Goal: Task Accomplishment & Management: Manage account settings

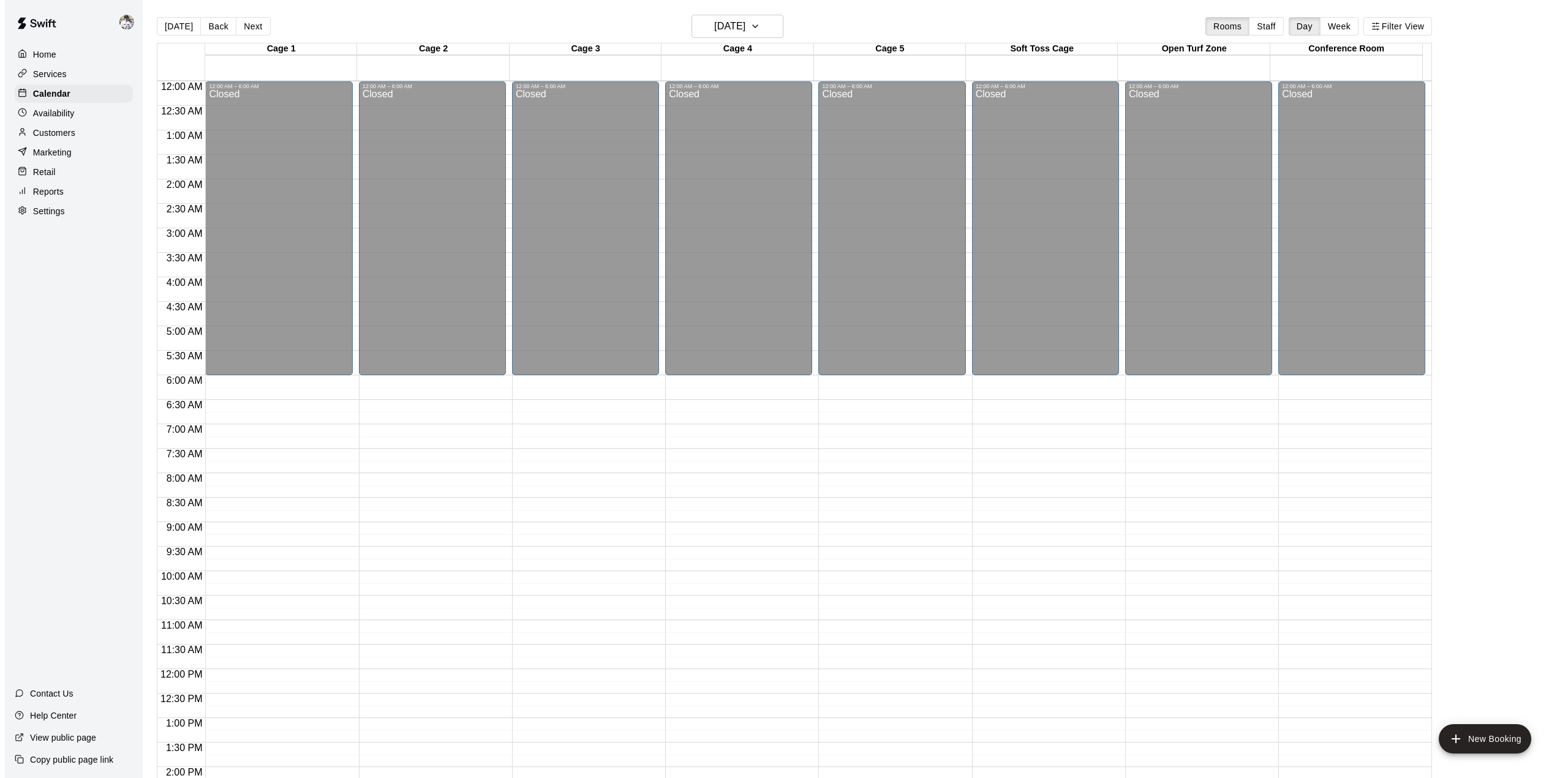
scroll to position [428, 0]
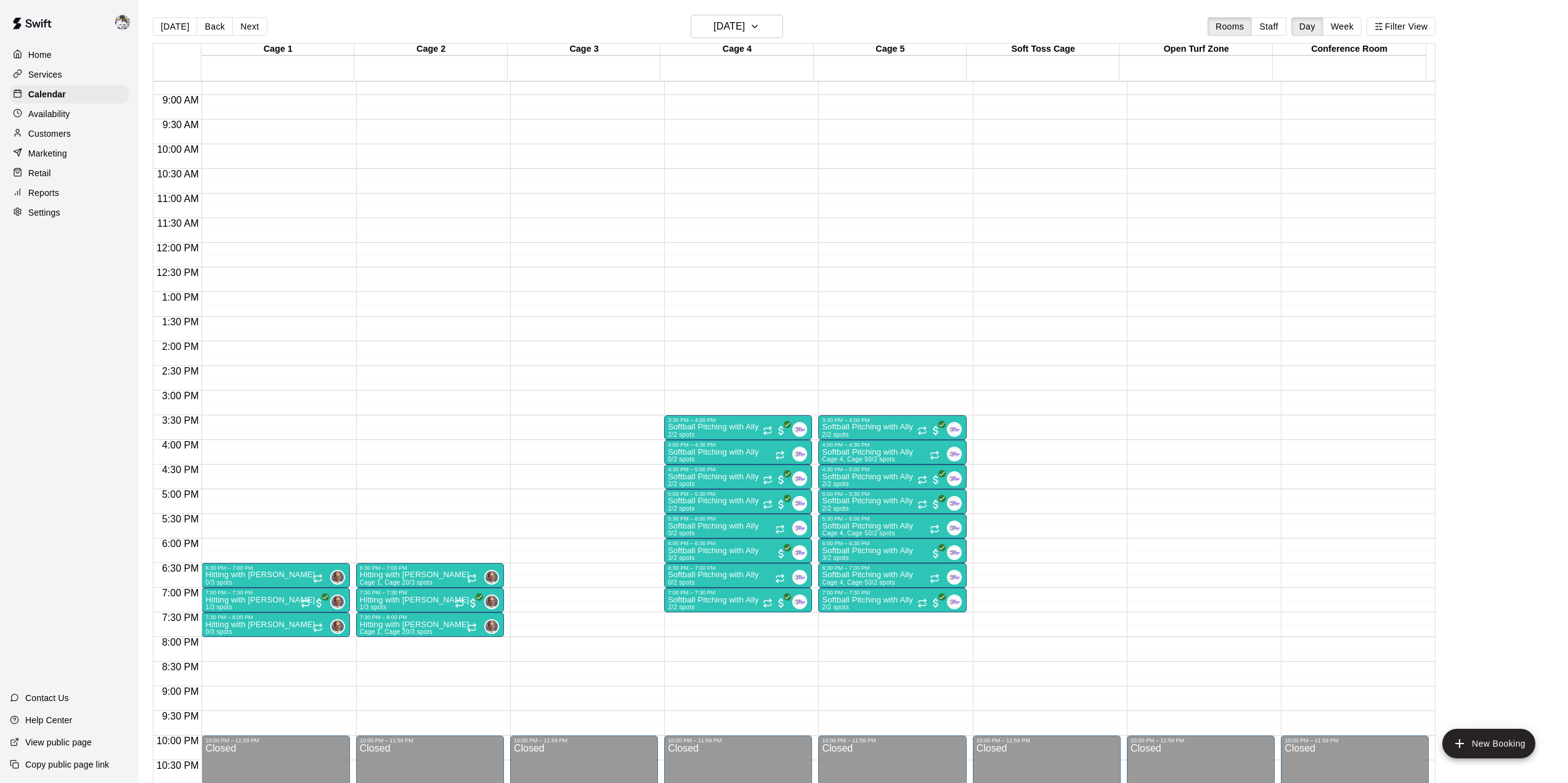
click at [702, 561] on div at bounding box center [738, 561] width 141 height 0
click at [685, 609] on button "edit" at bounding box center [679, 602] width 25 height 24
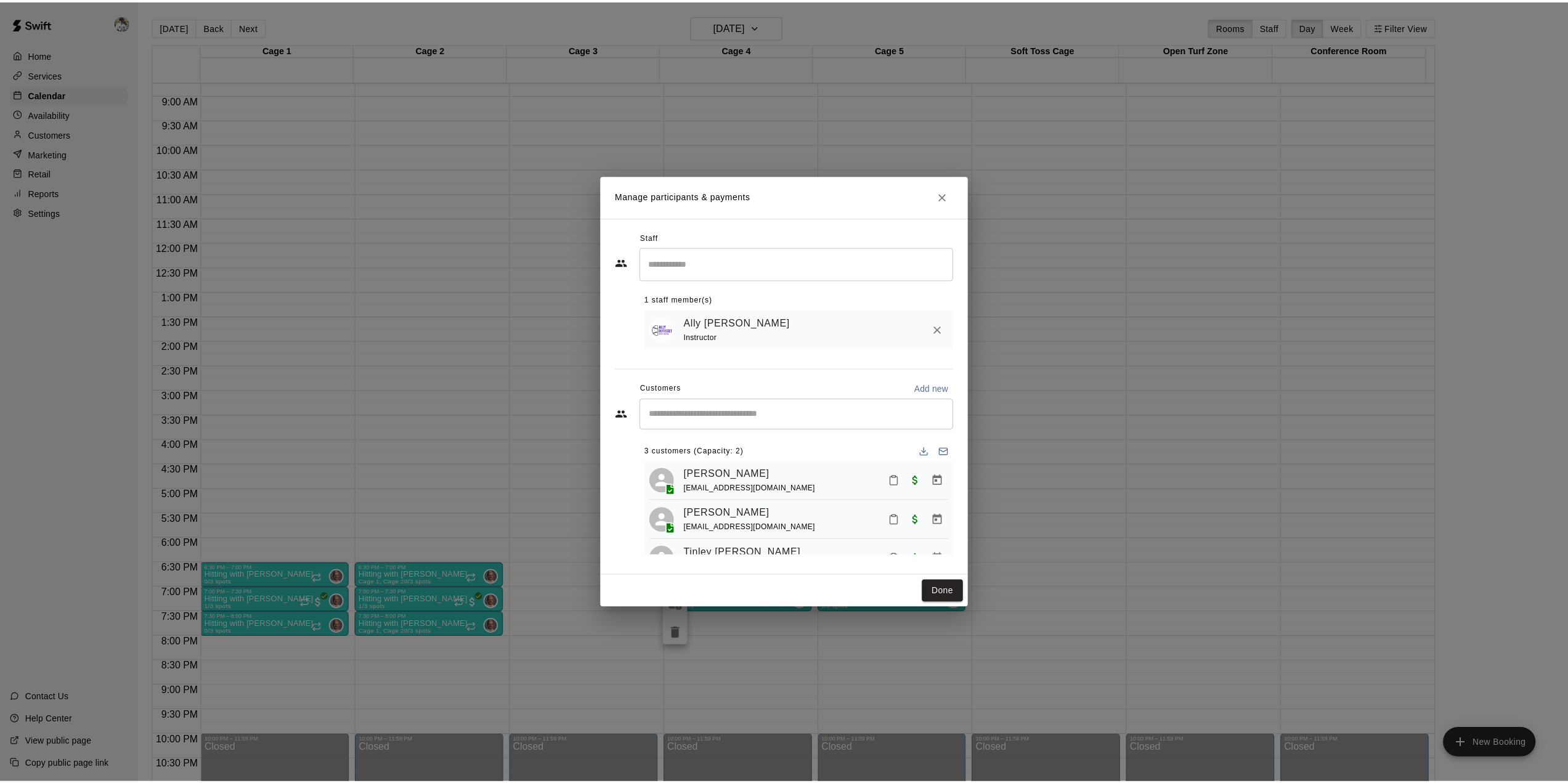
scroll to position [34, 0]
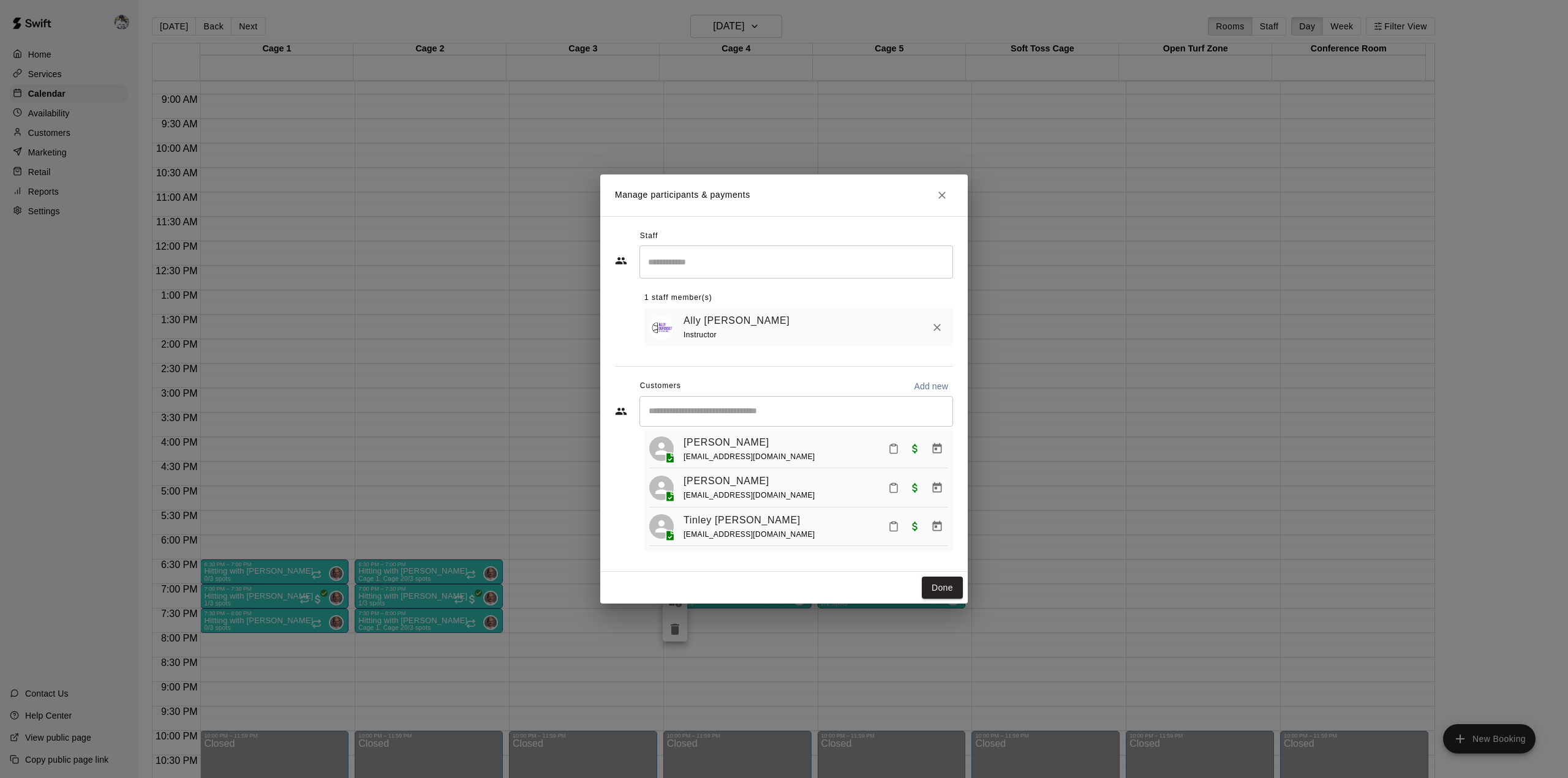
click at [717, 452] on span "[EMAIL_ADDRESS][DOMAIN_NAME]" at bounding box center [749, 457] width 132 height 9
copy div "[PERSON_NAME]"
click at [720, 500] on div "[EMAIL_ADDRESS][DOMAIN_NAME]" at bounding box center [749, 496] width 132 height 13
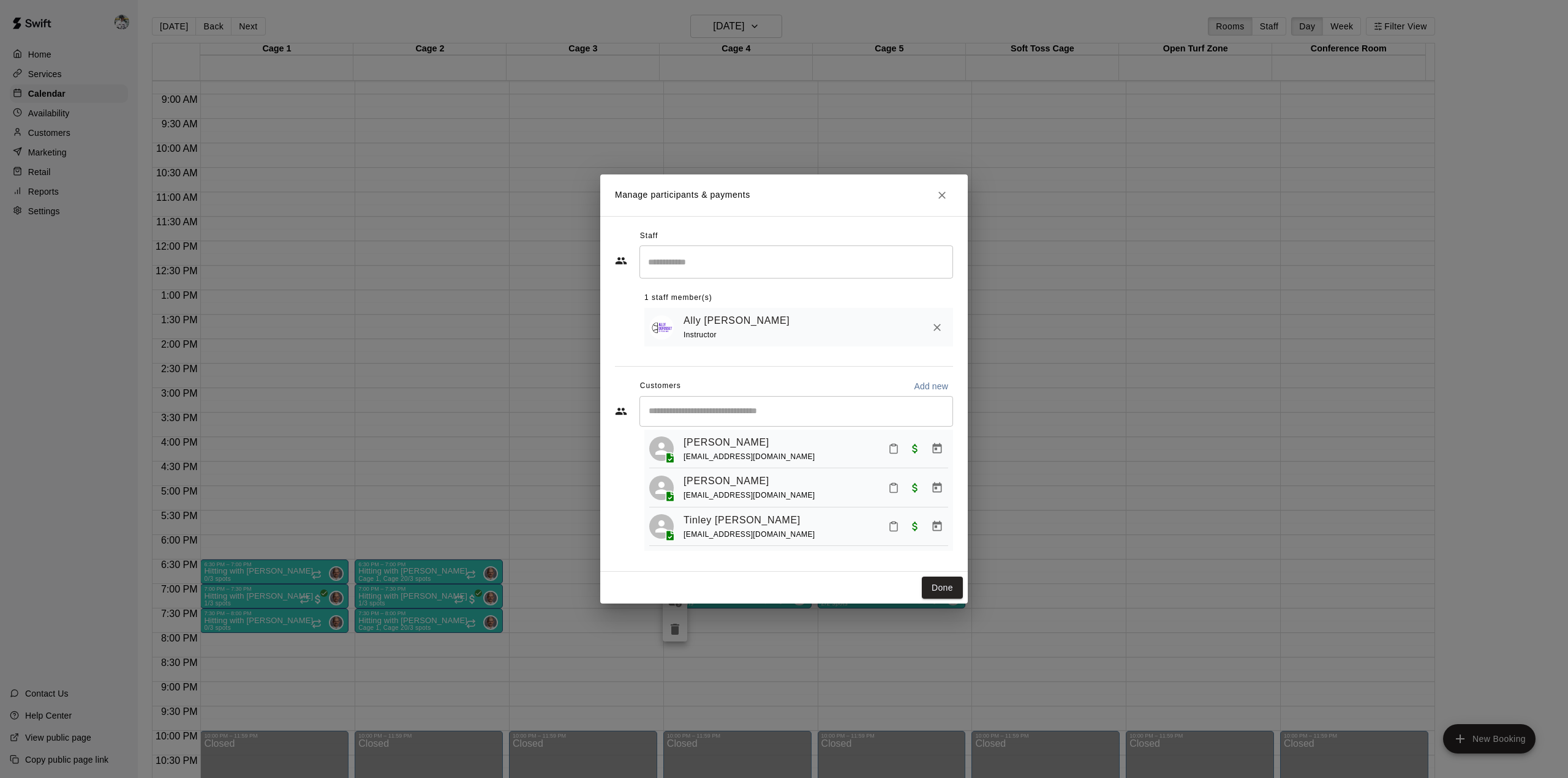
click at [729, 496] on span "[EMAIL_ADDRESS][DOMAIN_NAME]" at bounding box center [749, 495] width 132 height 9
click at [696, 491] on span "[EMAIL_ADDRESS][DOMAIN_NAME]" at bounding box center [749, 495] width 132 height 9
click at [756, 496] on span "[EMAIL_ADDRESS][DOMAIN_NAME]" at bounding box center [749, 495] width 132 height 9
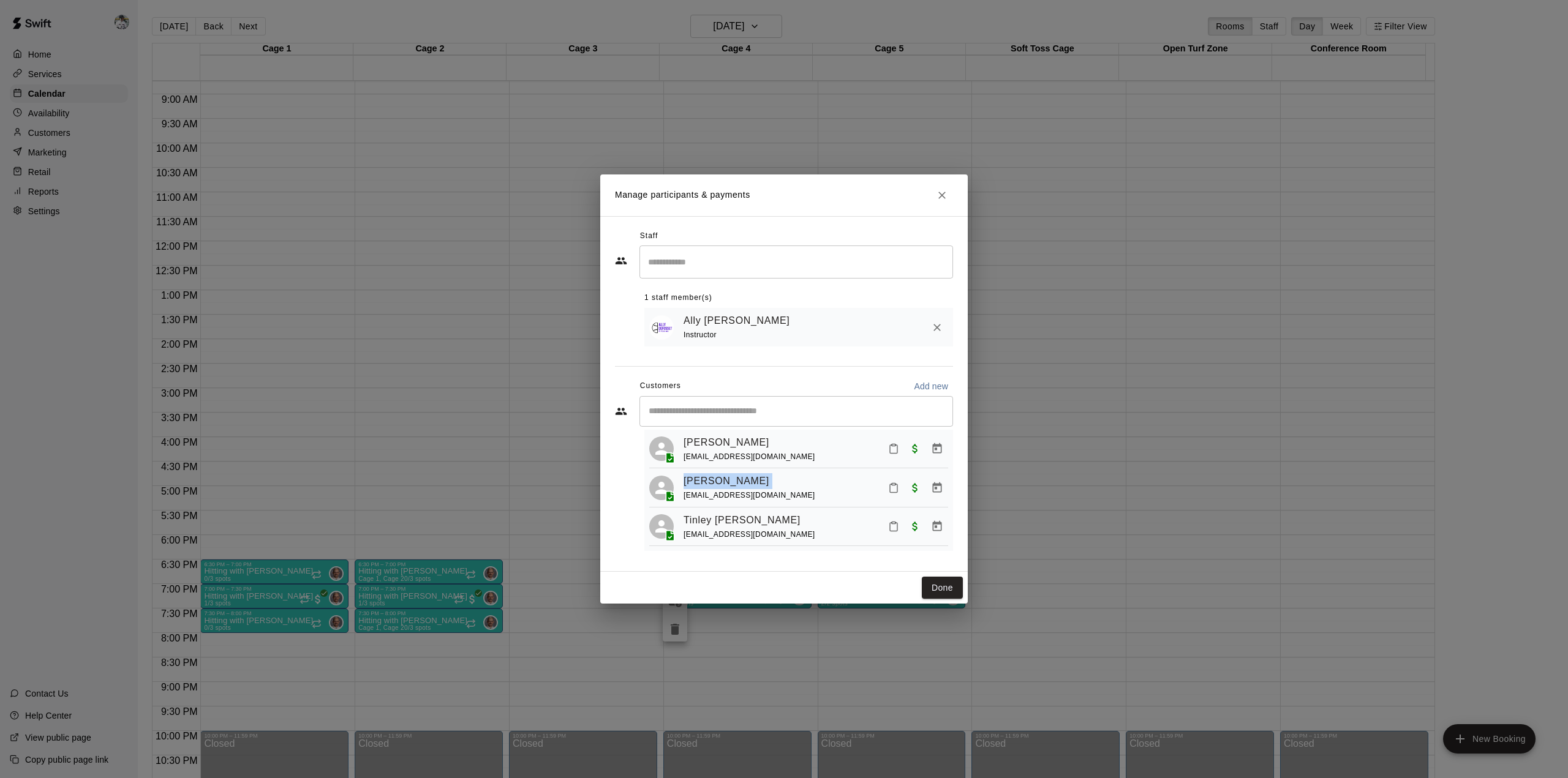
copy div "[PERSON_NAME]"
click at [703, 532] on span "[EMAIL_ADDRESS][DOMAIN_NAME]" at bounding box center [749, 534] width 132 height 9
copy div "Tinley [PERSON_NAME]"
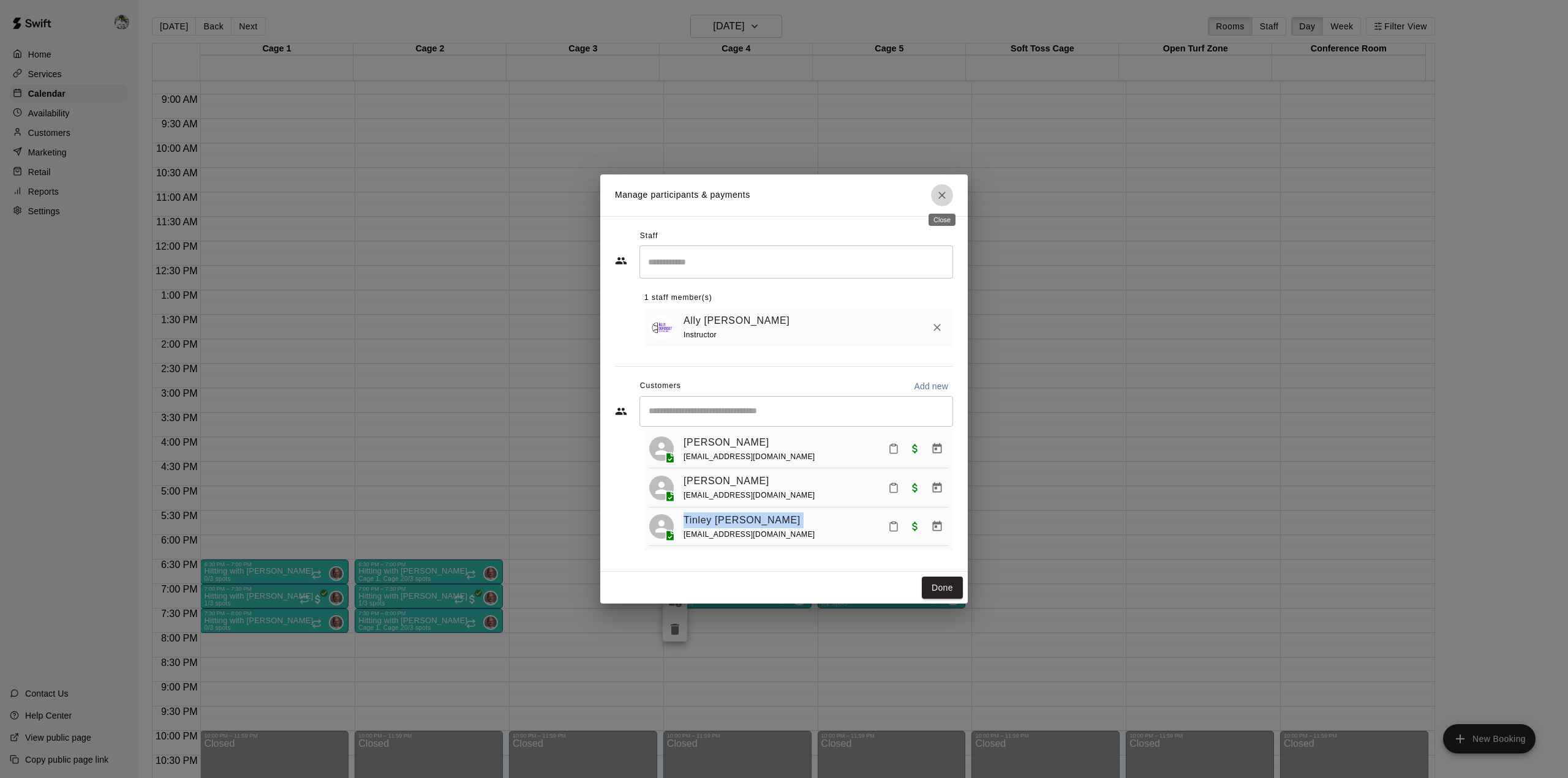
click at [944, 191] on icon "Close" at bounding box center [941, 194] width 7 height 7
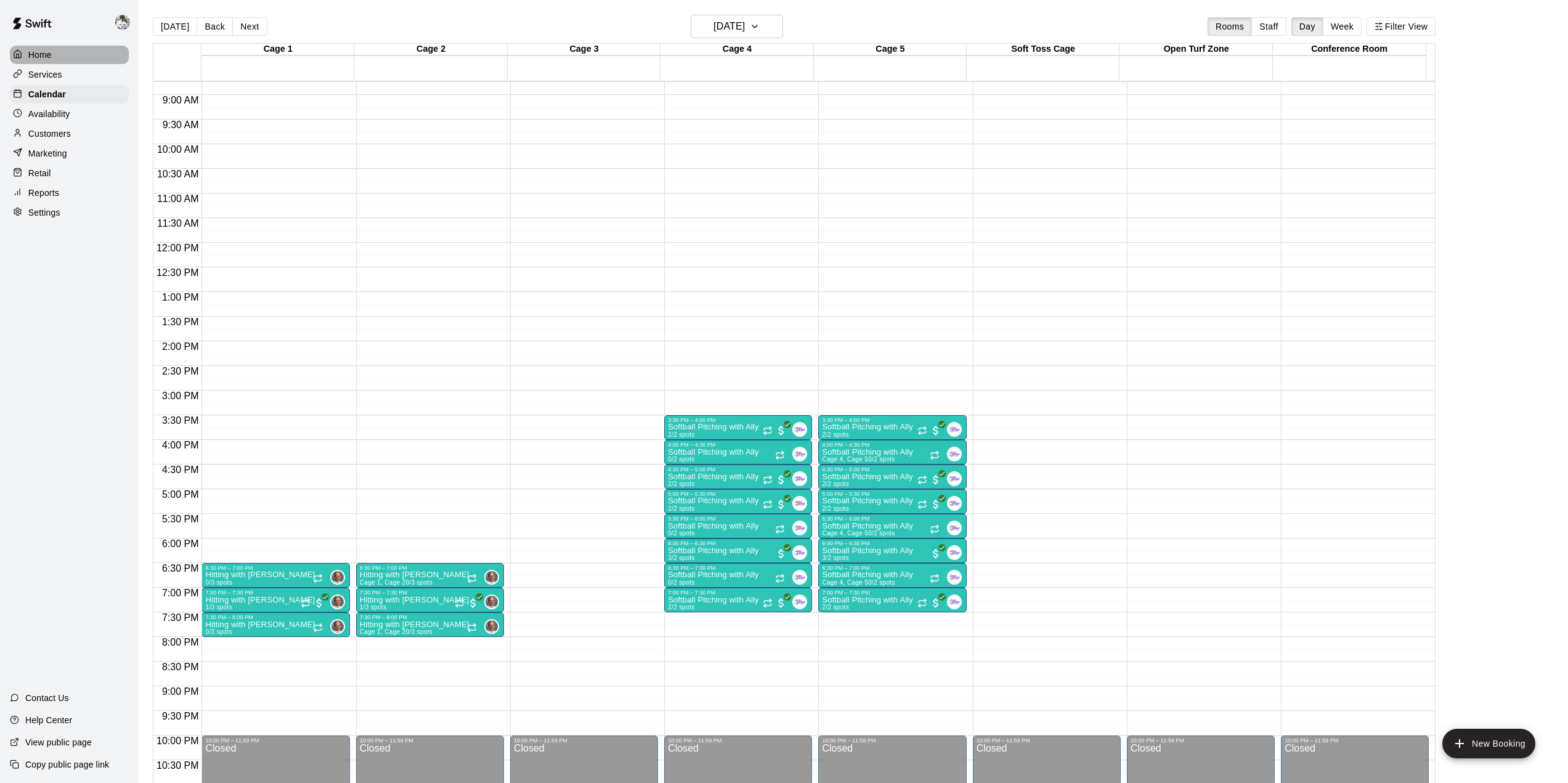
click at [60, 56] on div "Home" at bounding box center [69, 55] width 119 height 19
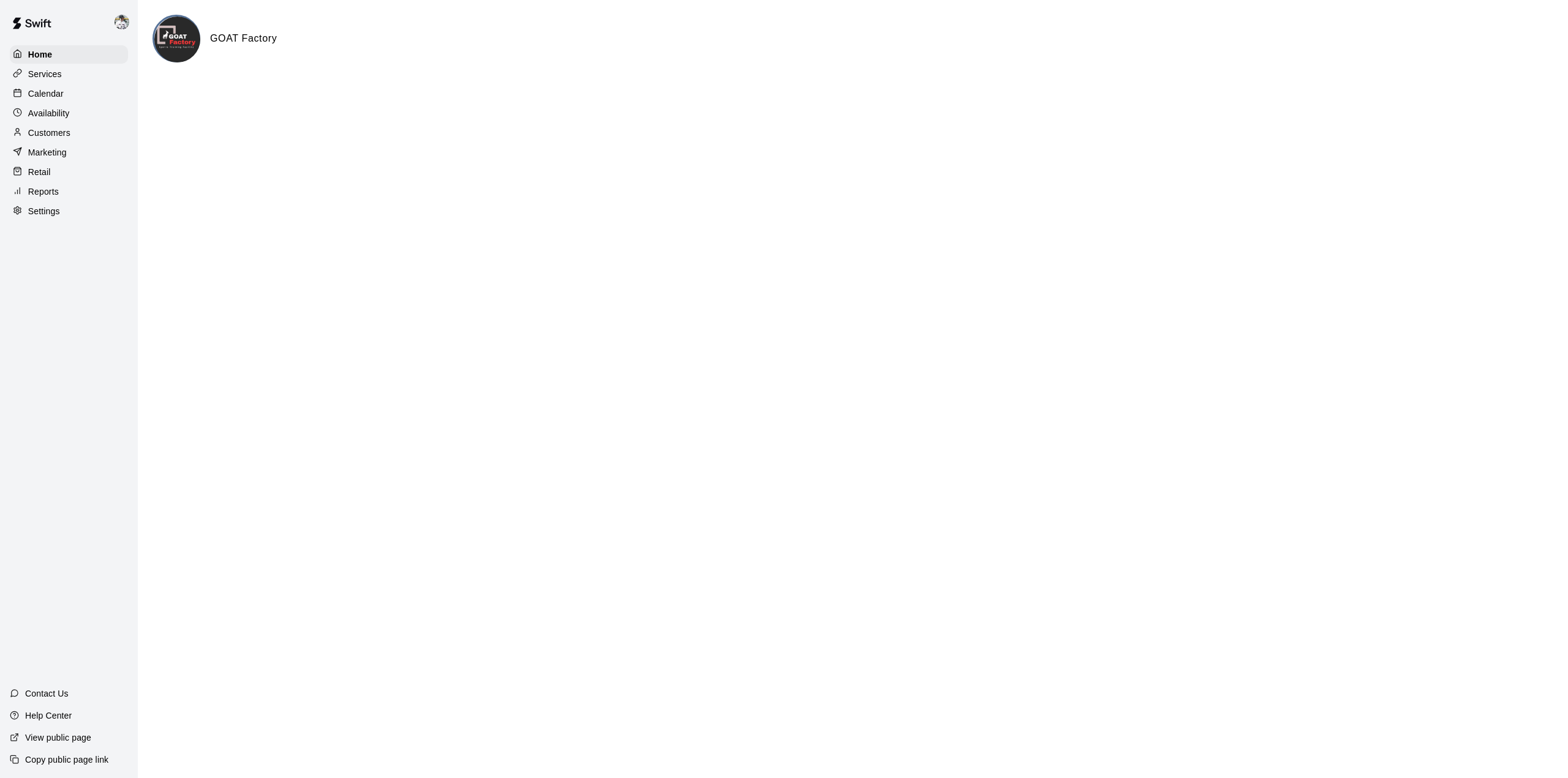
drag, startPoint x: 50, startPoint y: 93, endPoint x: 31, endPoint y: 125, distance: 37.2
click at [31, 125] on div "Home Services Calendar Availability Customers Marketing Retail Reports Settings" at bounding box center [68, 133] width 138 height 177
click at [53, 119] on p "Availability" at bounding box center [49, 113] width 42 height 12
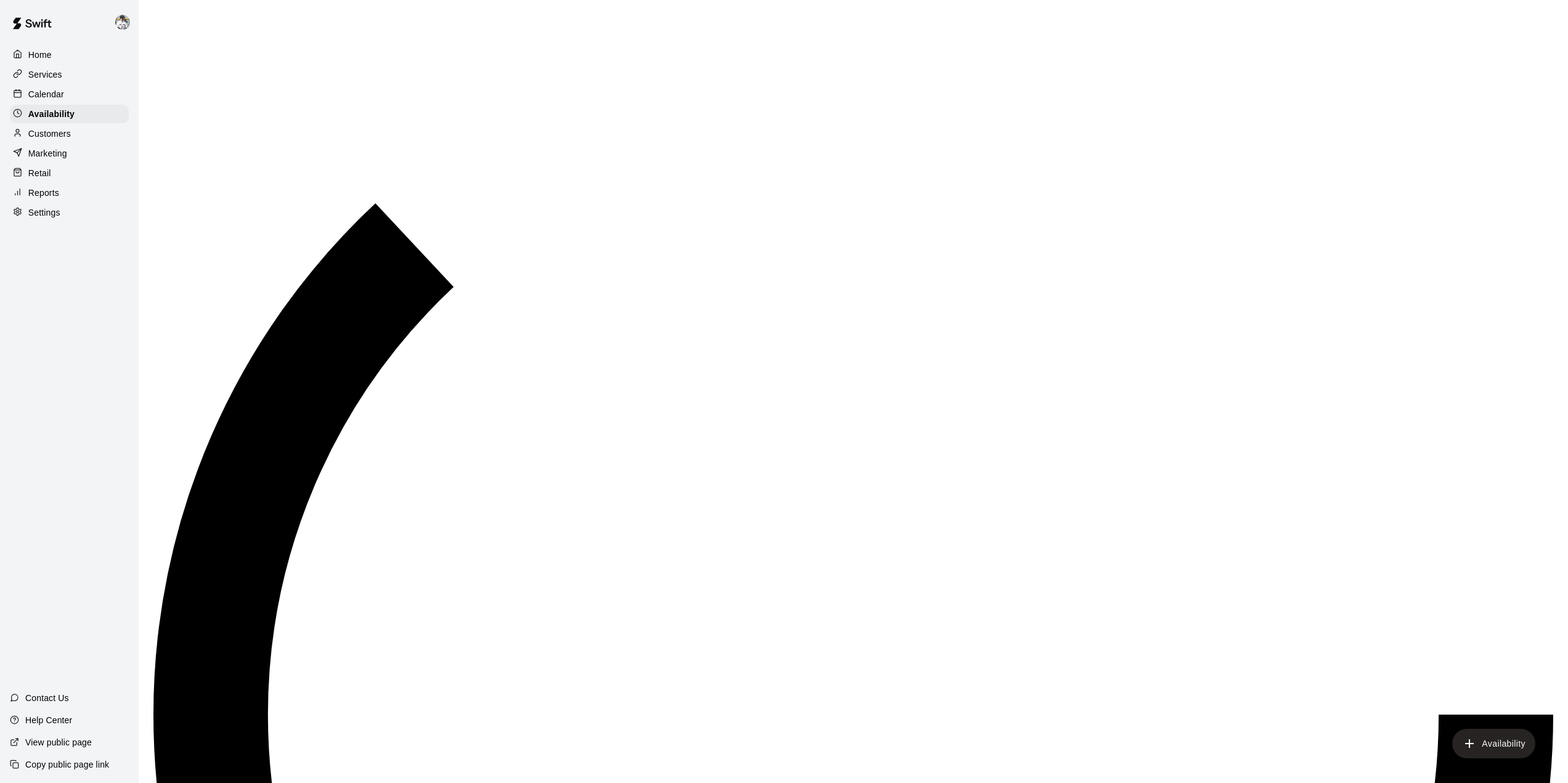
scroll to position [468, 0]
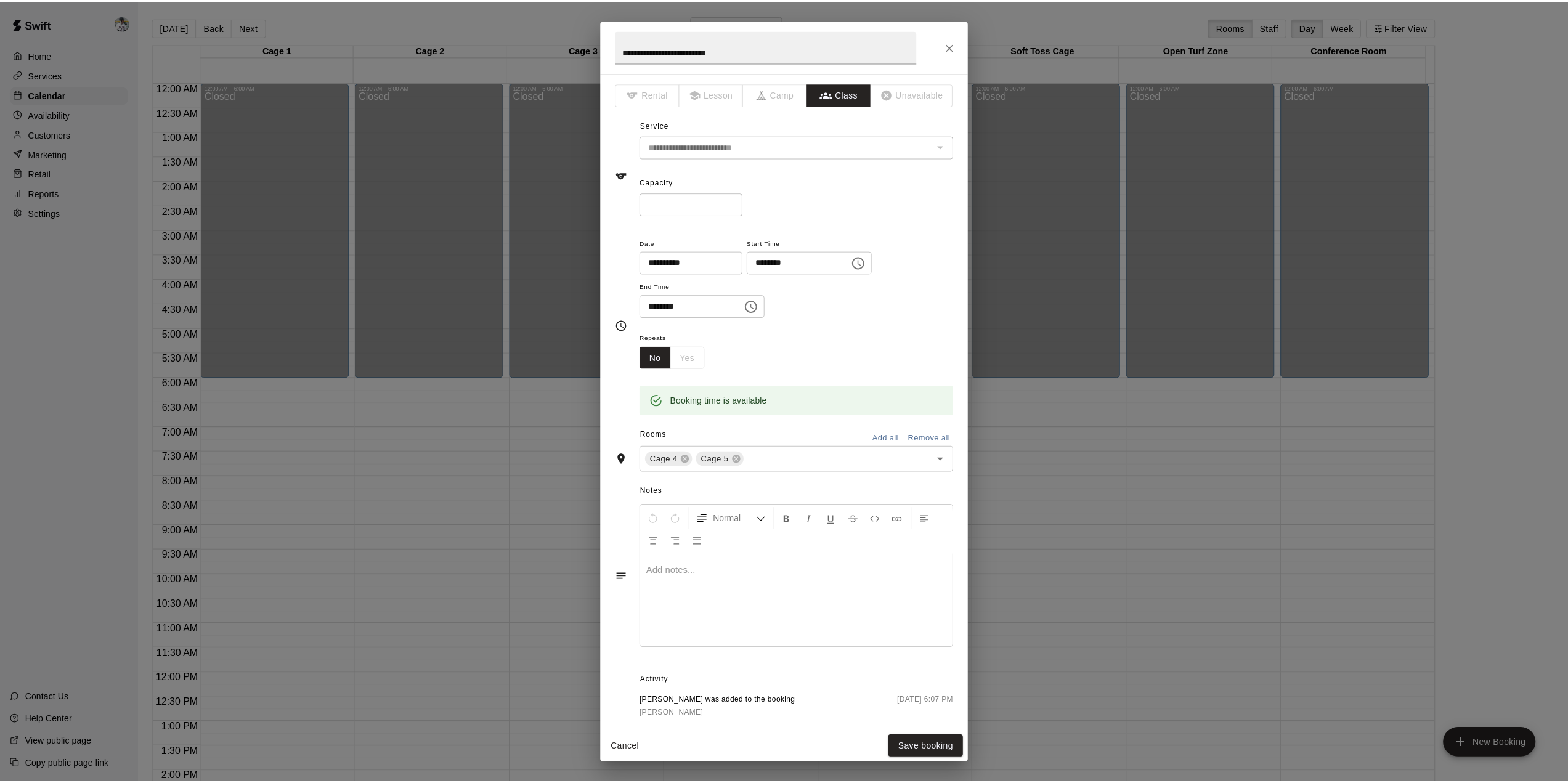
scroll to position [169, 0]
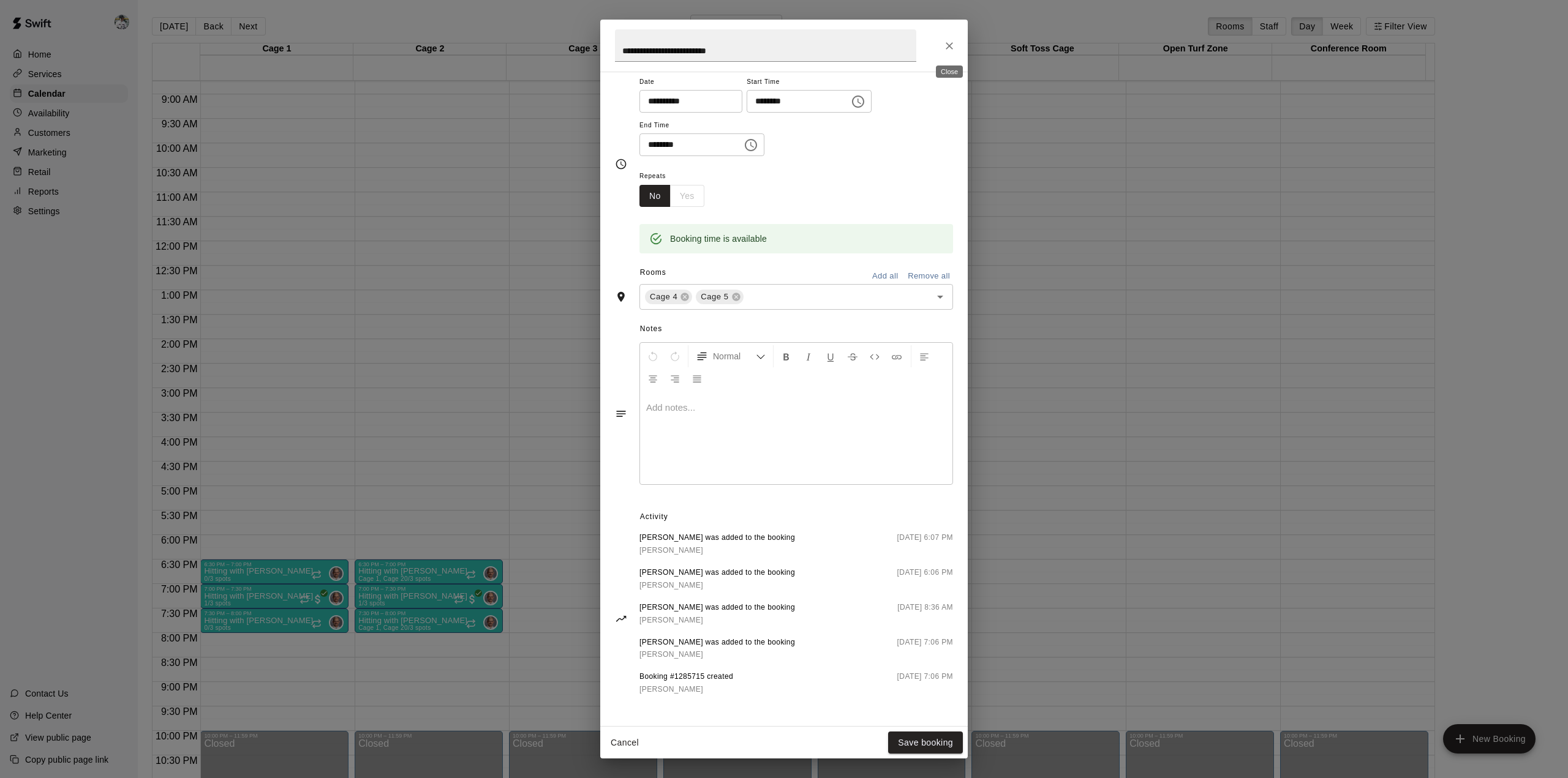
click at [948, 43] on icon "Close" at bounding box center [948, 46] width 12 height 12
